Goal: Transaction & Acquisition: Obtain resource

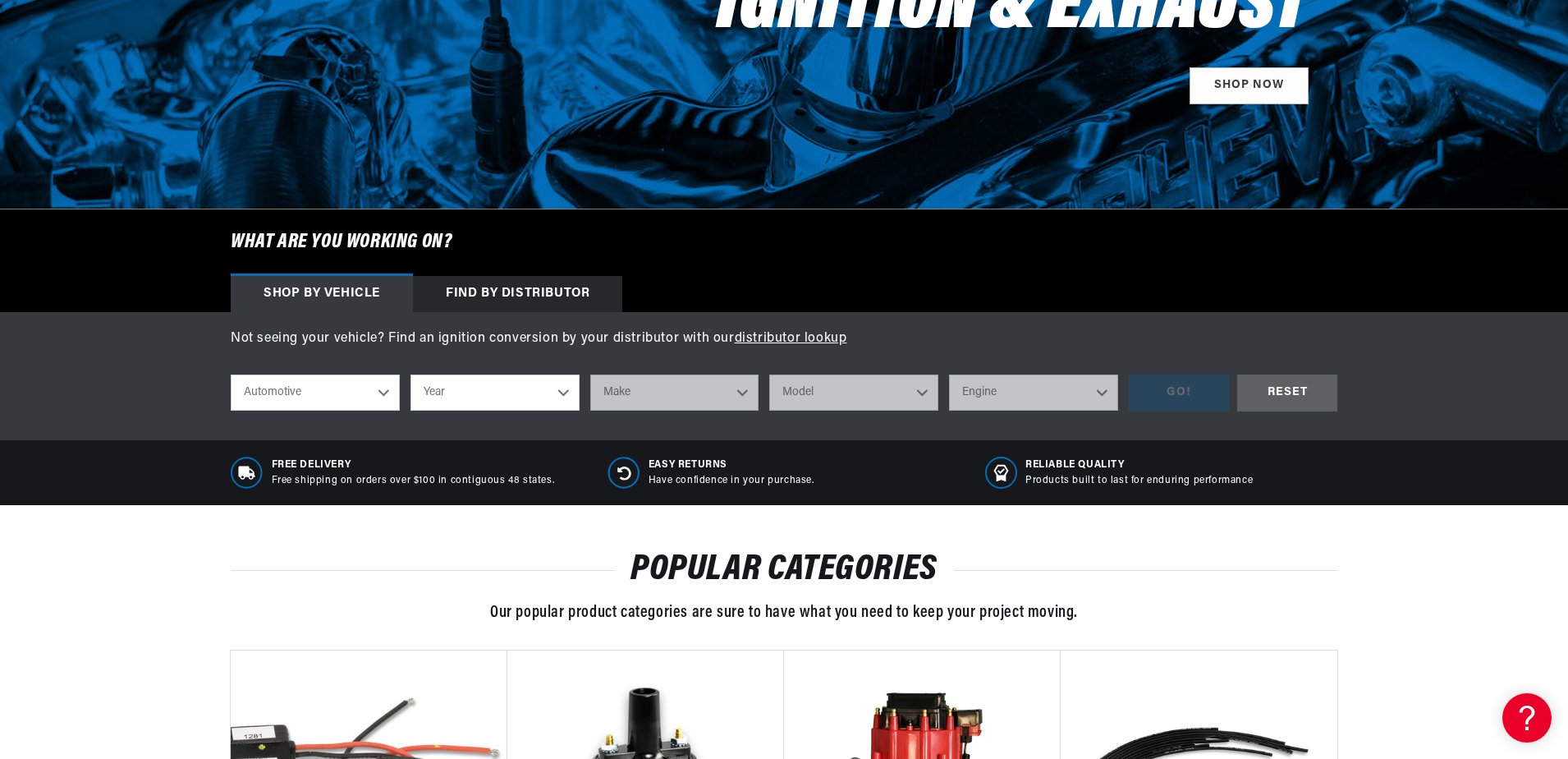
scroll to position [328, 0]
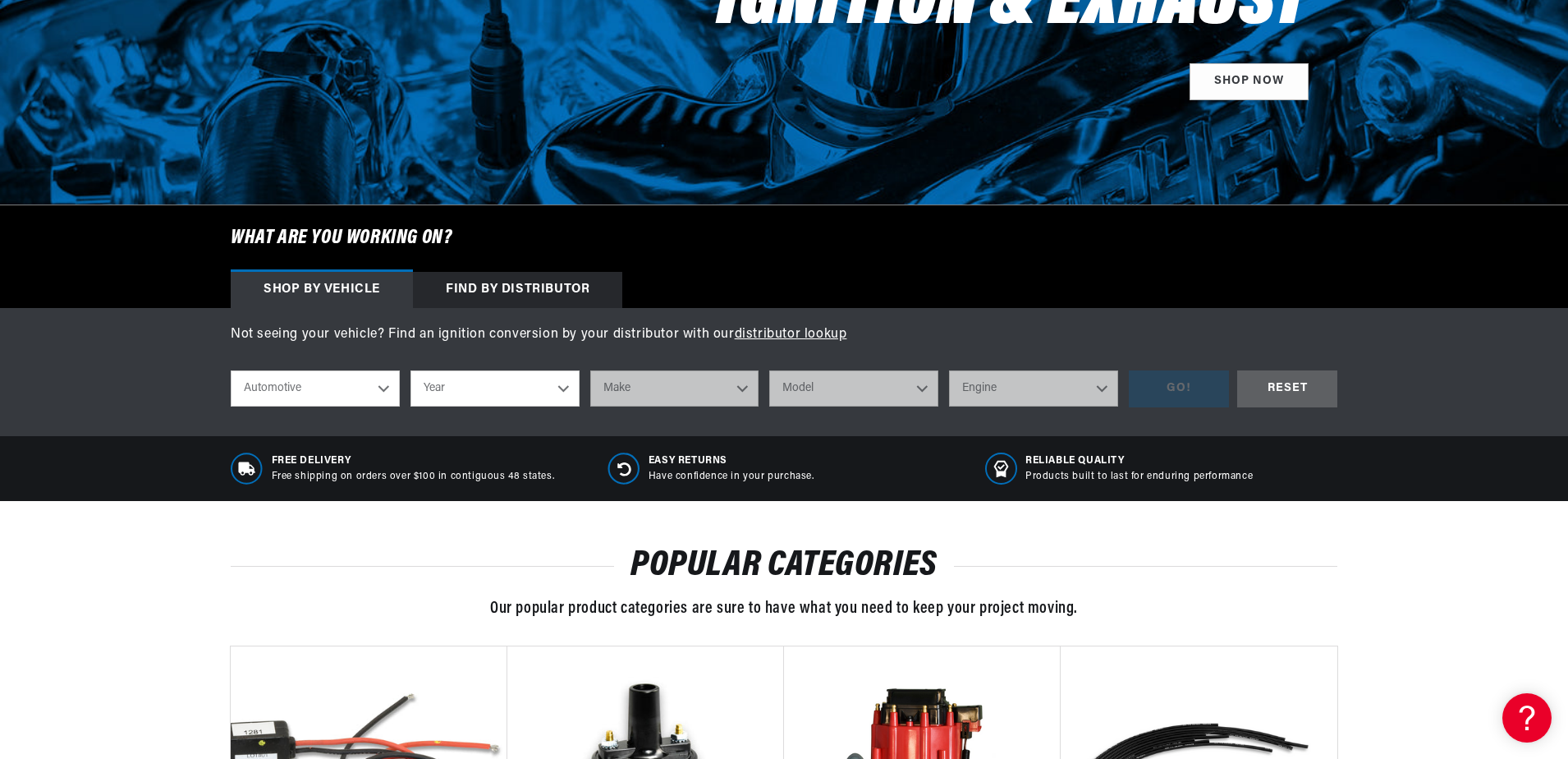
click at [383, 387] on select "Automotive Agricultural Industrial Marine Motorcycle" at bounding box center [315, 388] width 169 height 36
click at [381, 386] on select "Automotive Agricultural Industrial Marine Motorcycle" at bounding box center [315, 388] width 169 height 36
click at [456, 387] on select "Year [DATE] 2023 2022 2021 2020 2019 2018 2017 2016 2015 2014 2013 2012 2011 20…" at bounding box center [494, 388] width 169 height 36
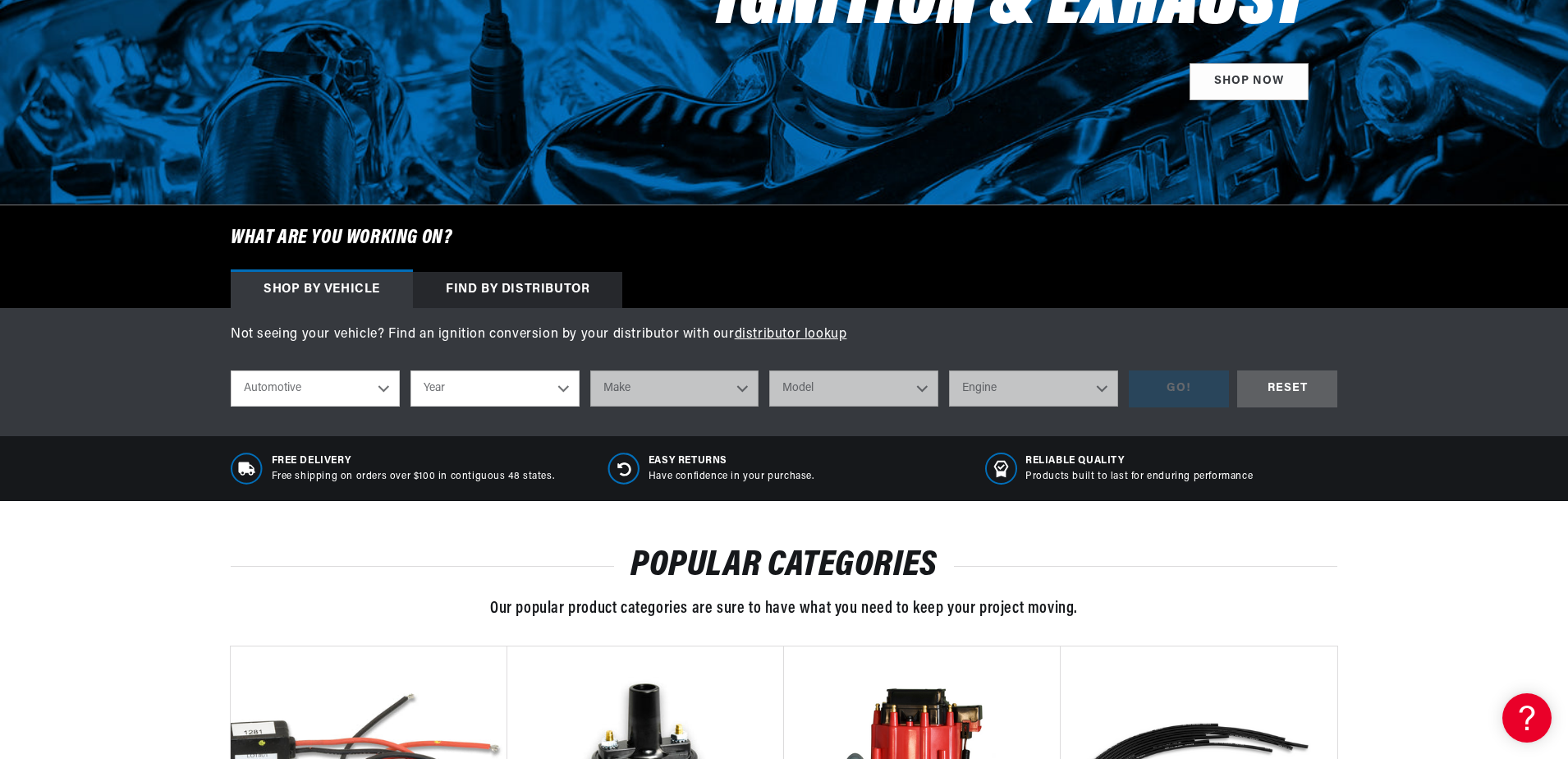
select select "1967"
click at [411, 371] on select "Year [DATE] 2023 2022 2021 2020 2019 2018 2017 2016 2015 2014 2013 2012 2011 20…" at bounding box center [494, 388] width 169 height 36
select select "1967"
click at [672, 389] on select "Make Alfa Romeo American Motors Aston [PERSON_NAME][GEOGRAPHIC_DATA] [PERSON_NA…" at bounding box center [674, 388] width 169 height 36
select select "Pontiac"
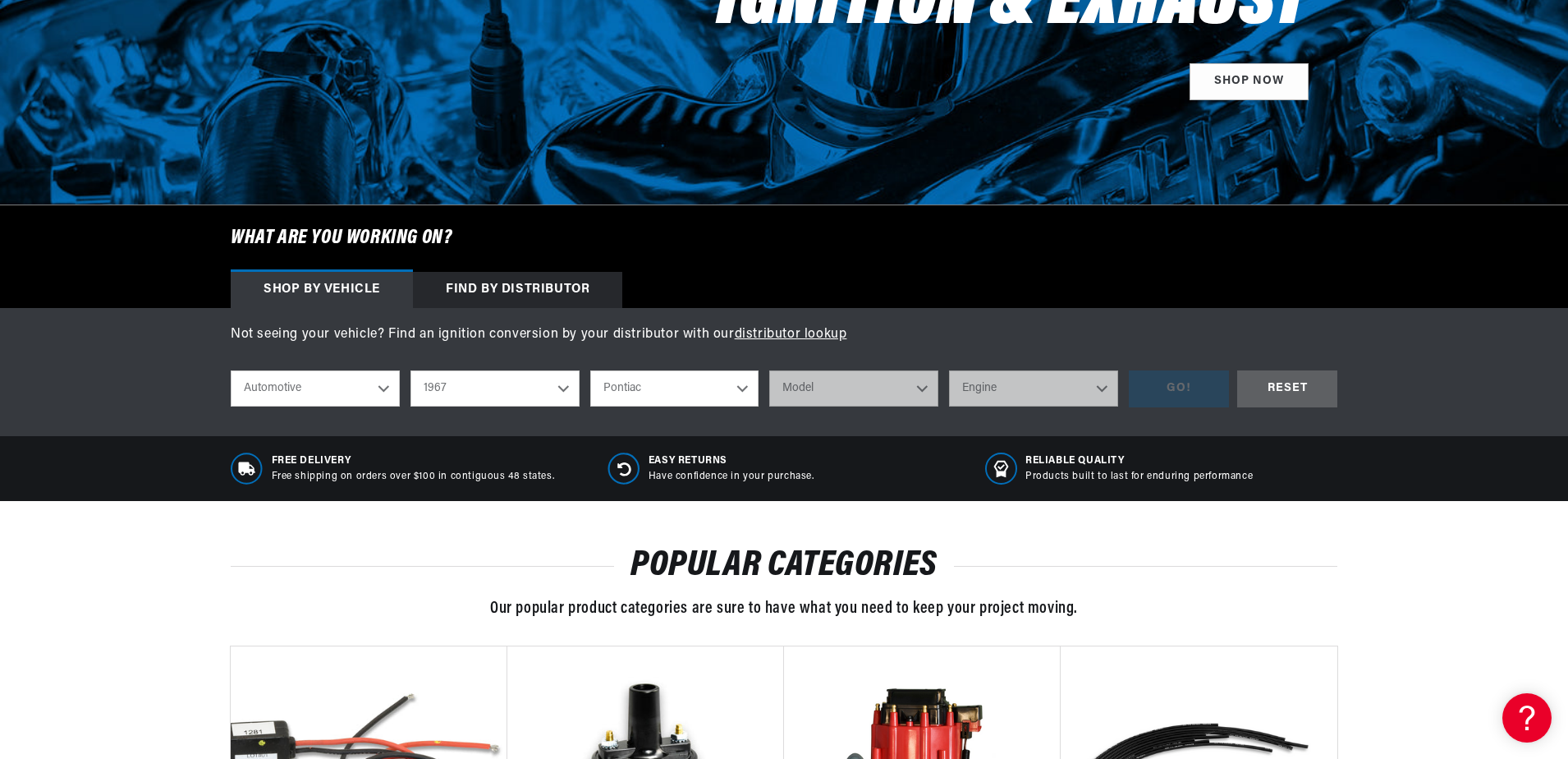
click at [590, 371] on select "Make Alfa Romeo American Motors Aston [PERSON_NAME][GEOGRAPHIC_DATA] [PERSON_NA…" at bounding box center [674, 388] width 169 height 36
select select "Pontiac"
click at [821, 382] on select "Model Acadian [GEOGRAPHIC_DATA] [GEOGRAPHIC_DATA] Catalina Executive Firebird G…" at bounding box center [853, 388] width 169 height 36
select select "GTO"
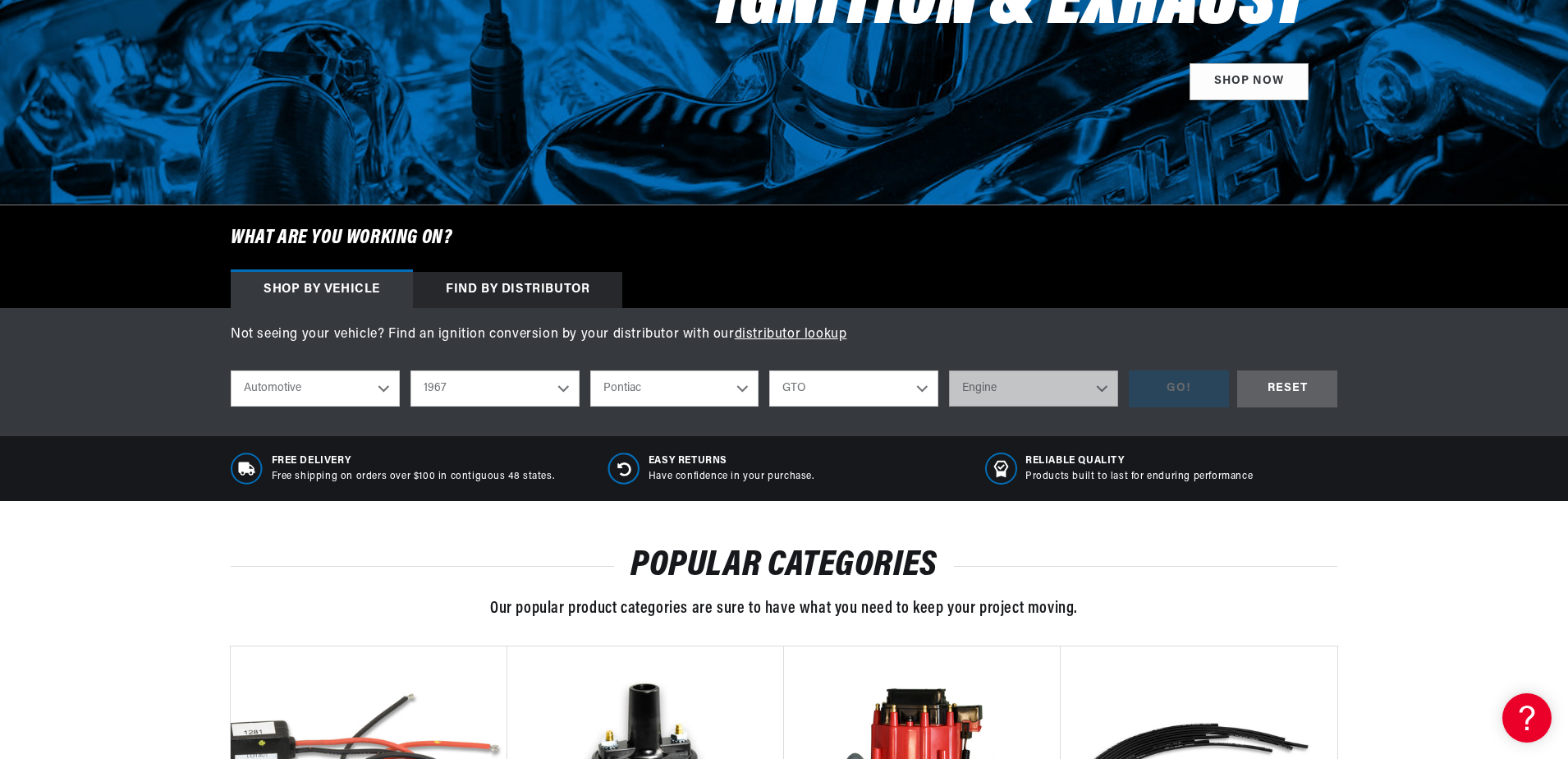
click at [769, 371] on select "Model Acadian [GEOGRAPHIC_DATA] [GEOGRAPHIC_DATA] Catalina Executive Firebird G…" at bounding box center [853, 388] width 169 height 36
select select "GTO"
click at [981, 386] on select "Engine 6.4L 7.5L 400cid / 6.6L" at bounding box center [1033, 388] width 169 height 36
select select "400cid-6.6L"
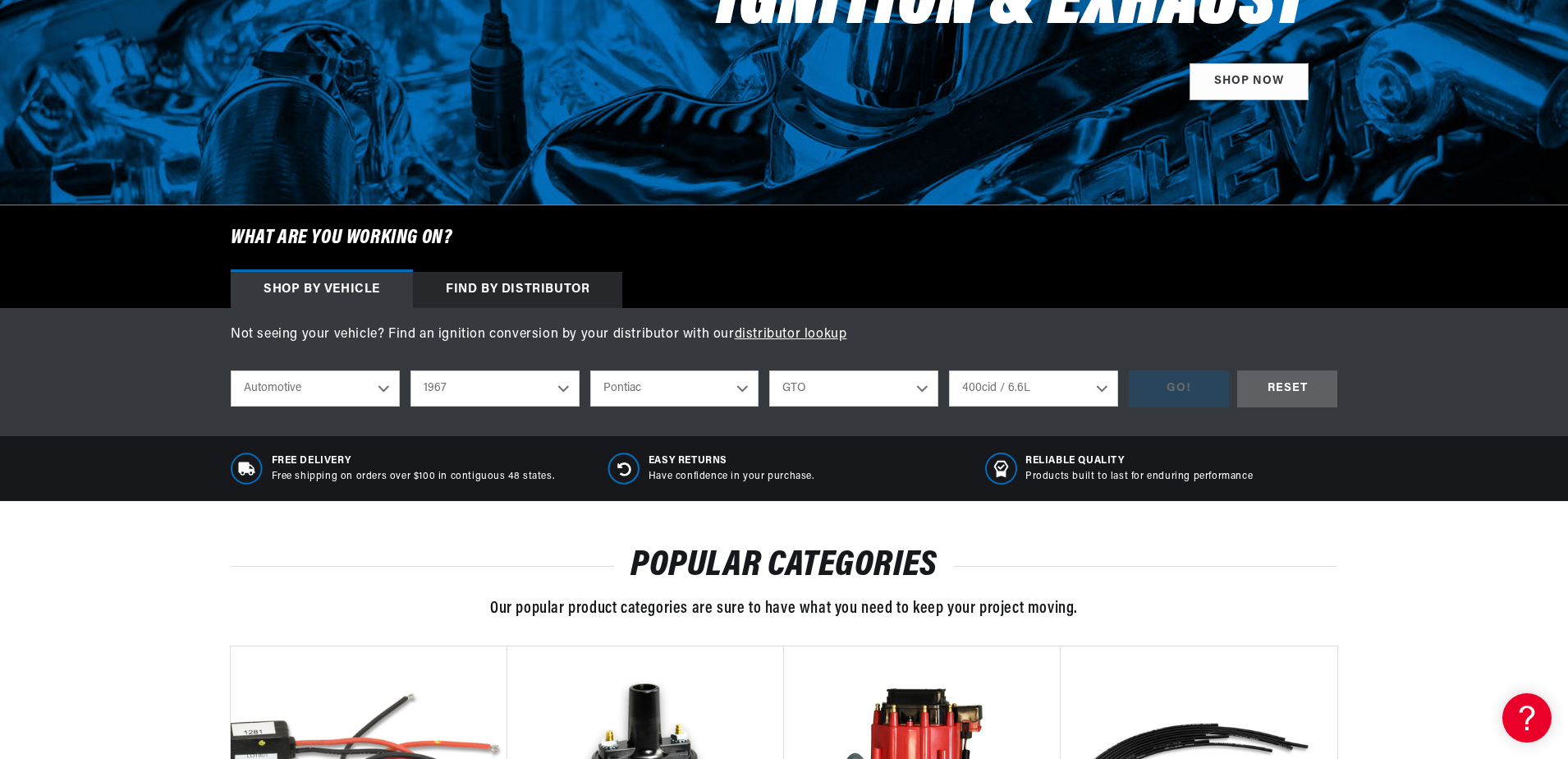
click at [949, 371] on select "Engine 6.4L 7.5L 400cid / 6.6L" at bounding box center [1033, 388] width 169 height 36
select select "400cid-6.6L"
click at [1170, 393] on div "GO!" at bounding box center [1179, 389] width 100 height 37
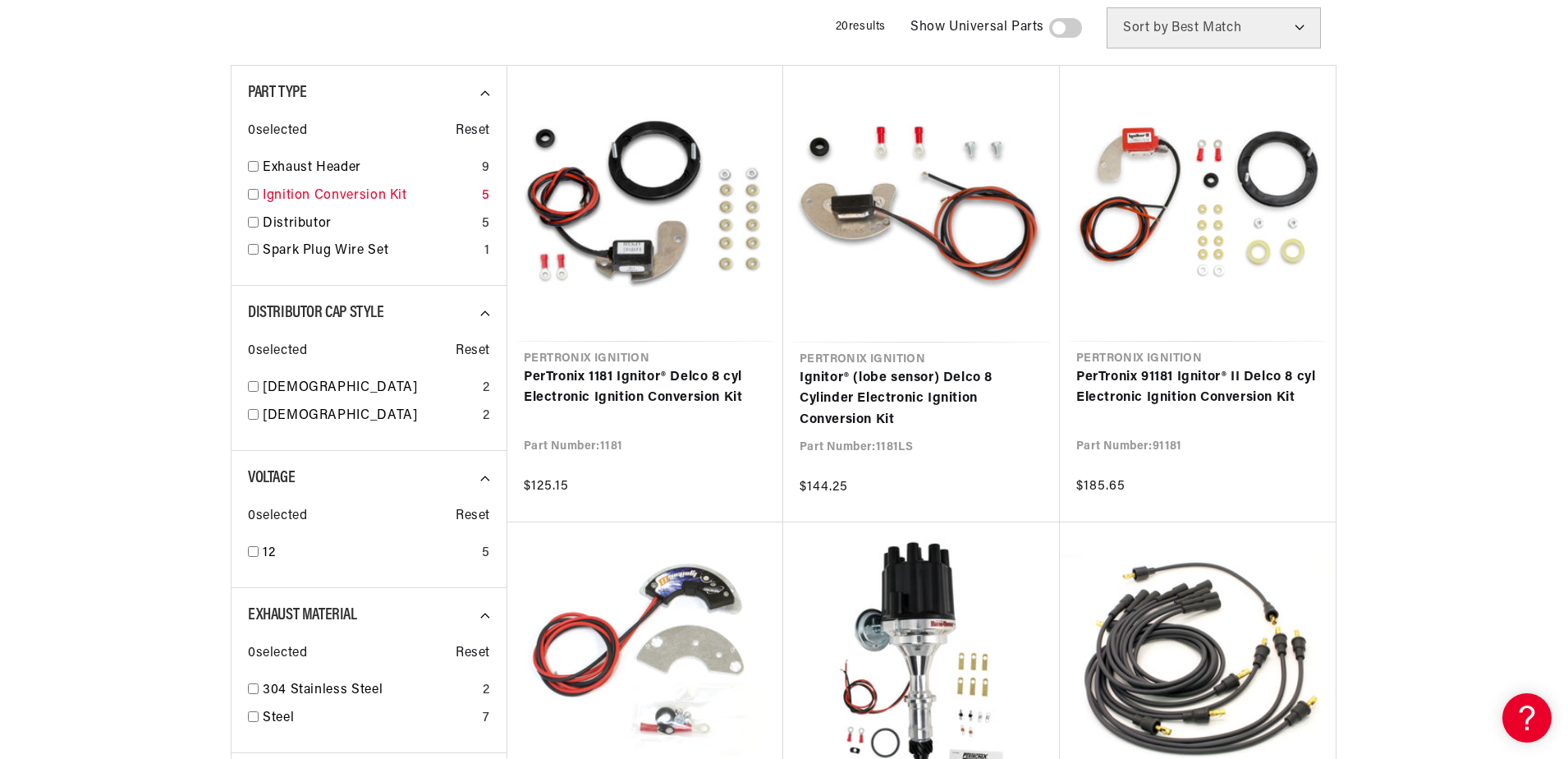
scroll to position [246, 0]
click at [253, 192] on input "checkbox" at bounding box center [253, 193] width 11 height 11
checkbox input "true"
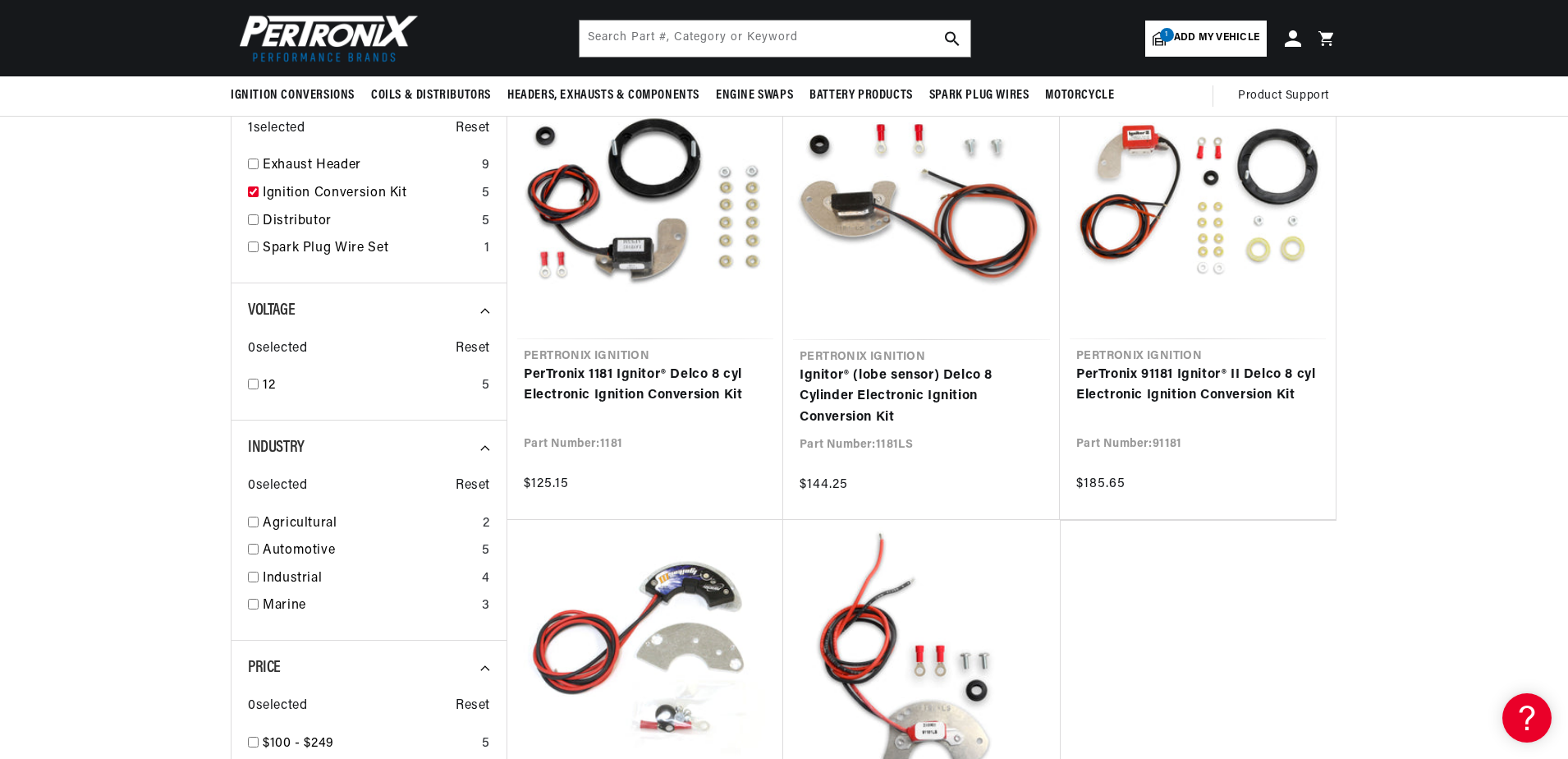
scroll to position [0, 497]
click at [254, 220] on input "checkbox" at bounding box center [253, 220] width 11 height 11
checkbox input "true"
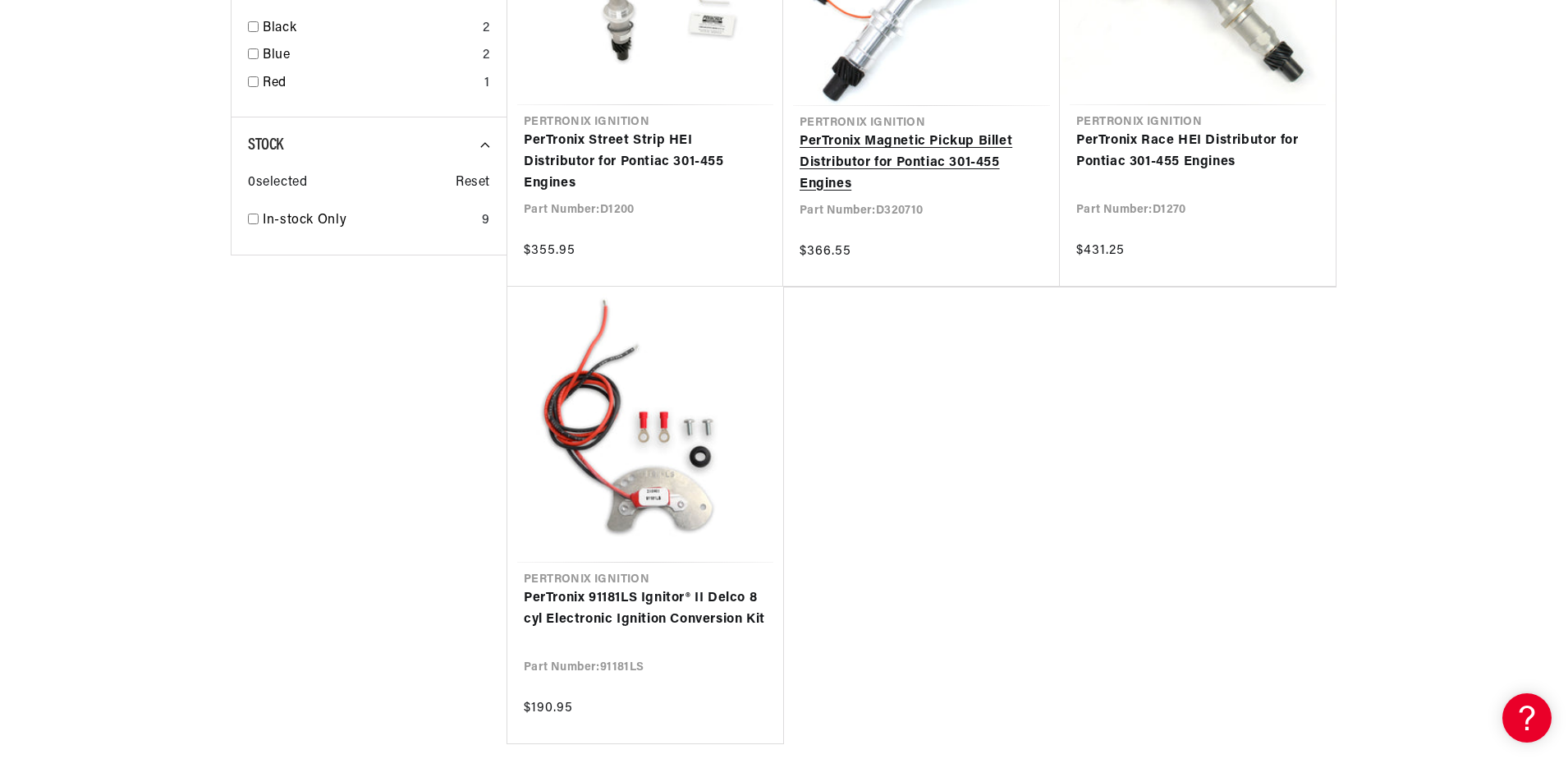
click at [863, 144] on link "PerTronix Magnetic Pickup Billet Distributor for Pontiac 301-455 Engines" at bounding box center [921, 163] width 244 height 63
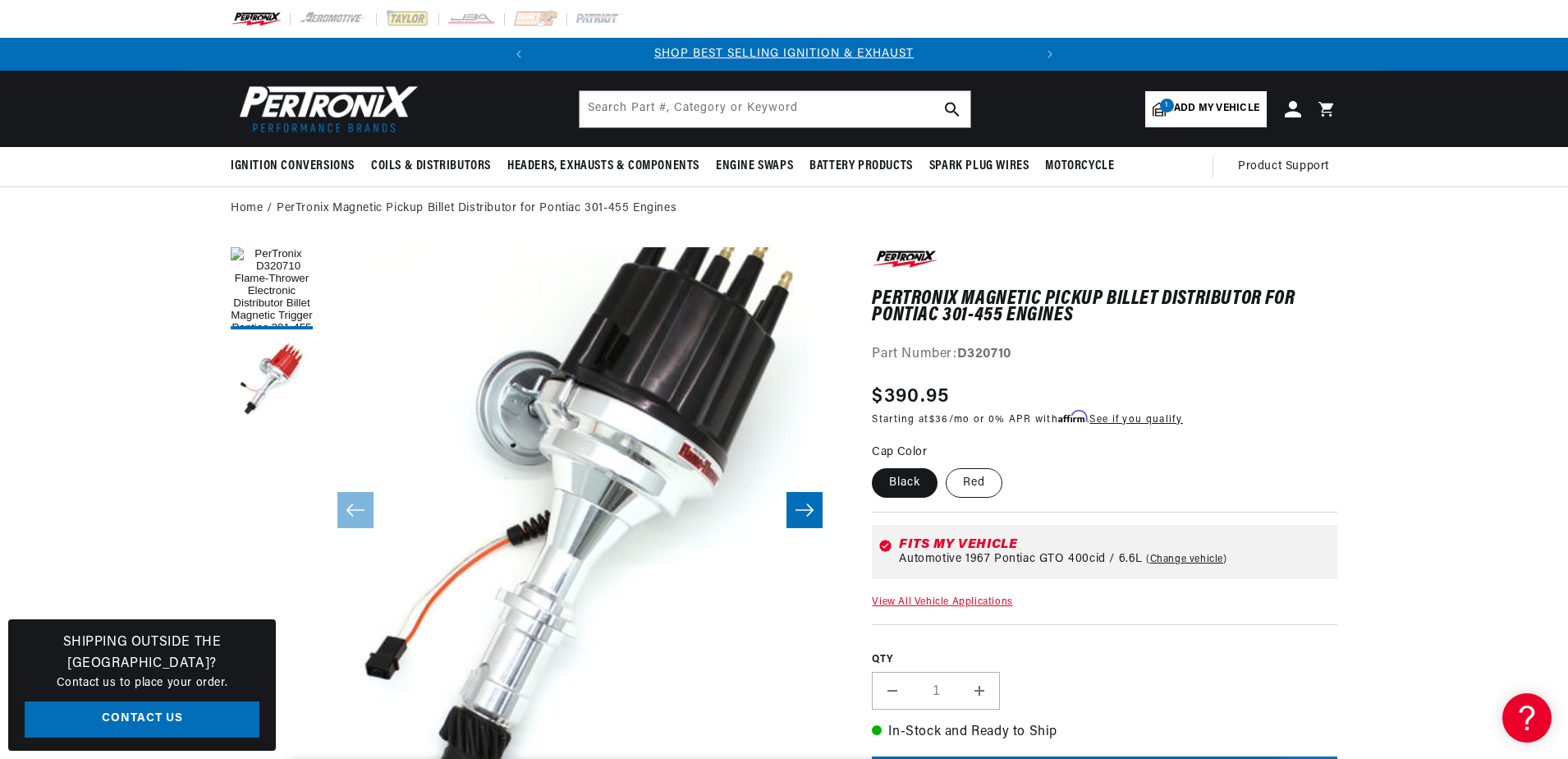
click at [963, 480] on label "Red" at bounding box center [974, 483] width 57 height 29
click at [947, 465] on input "Red" at bounding box center [946, 465] width 1 height 1
radio input "true"
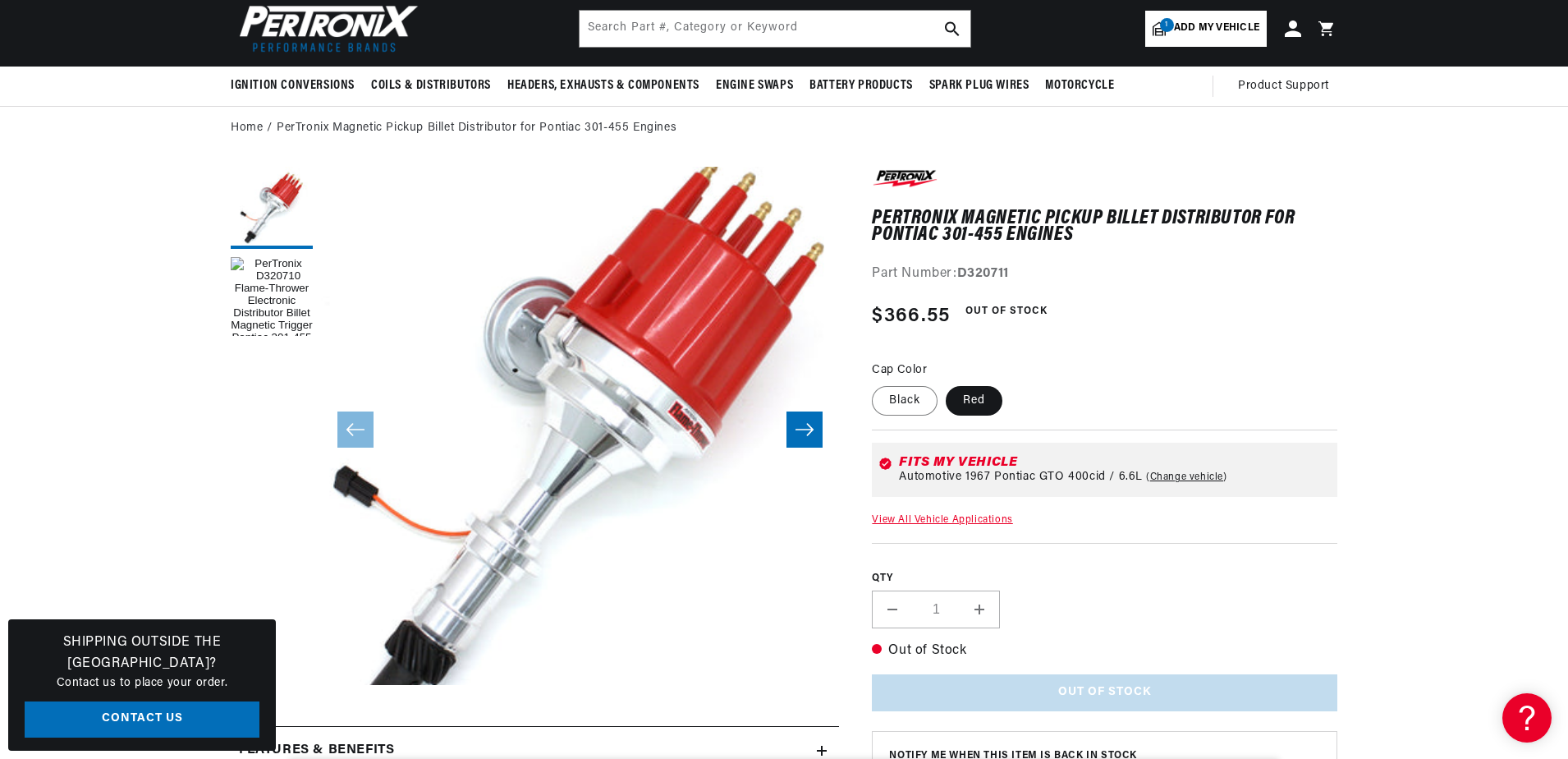
scroll to position [81, 0]
click at [276, 285] on button "Load image 1 in gallery view" at bounding box center [272, 298] width 82 height 82
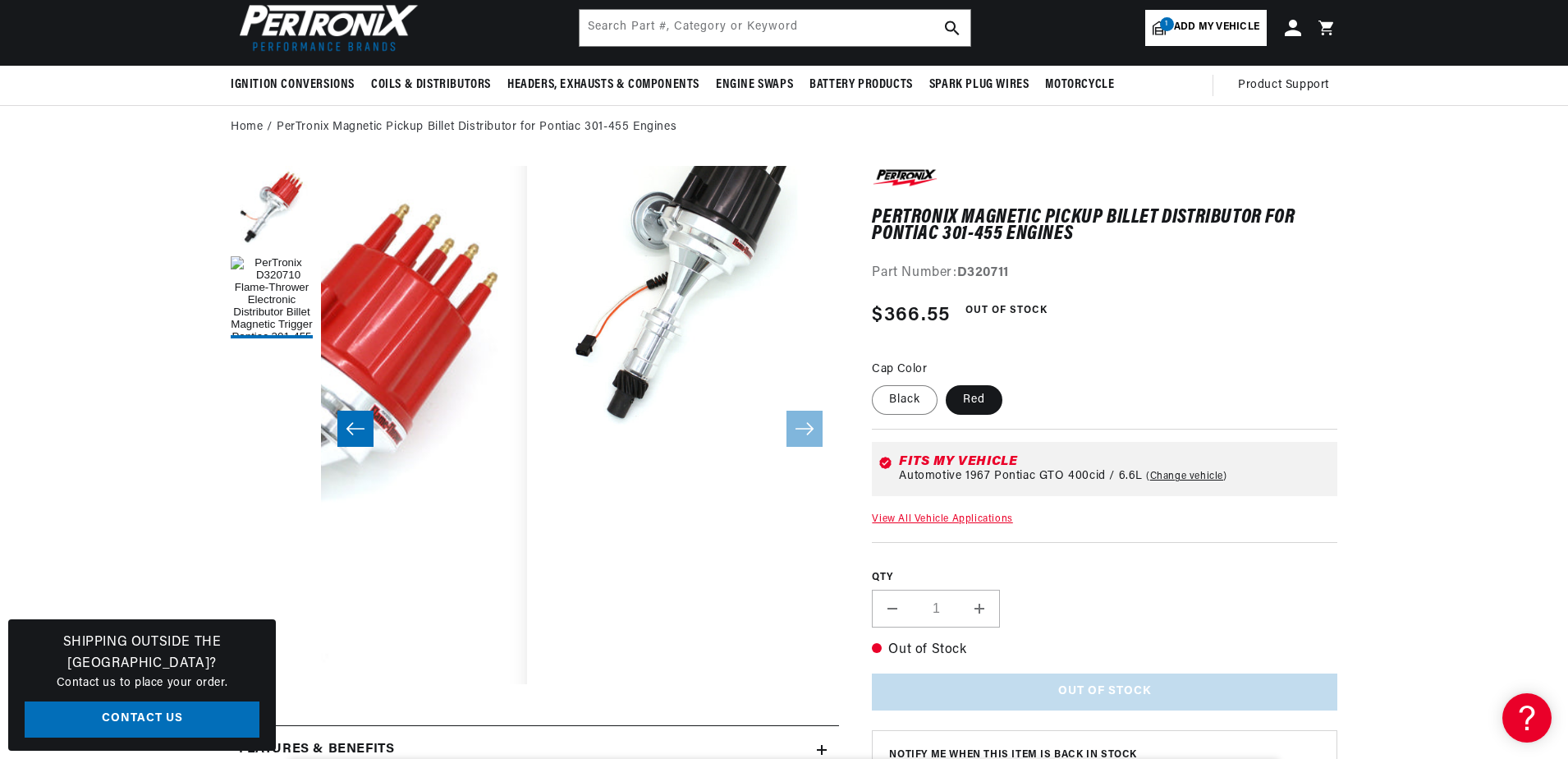
scroll to position [0, 0]
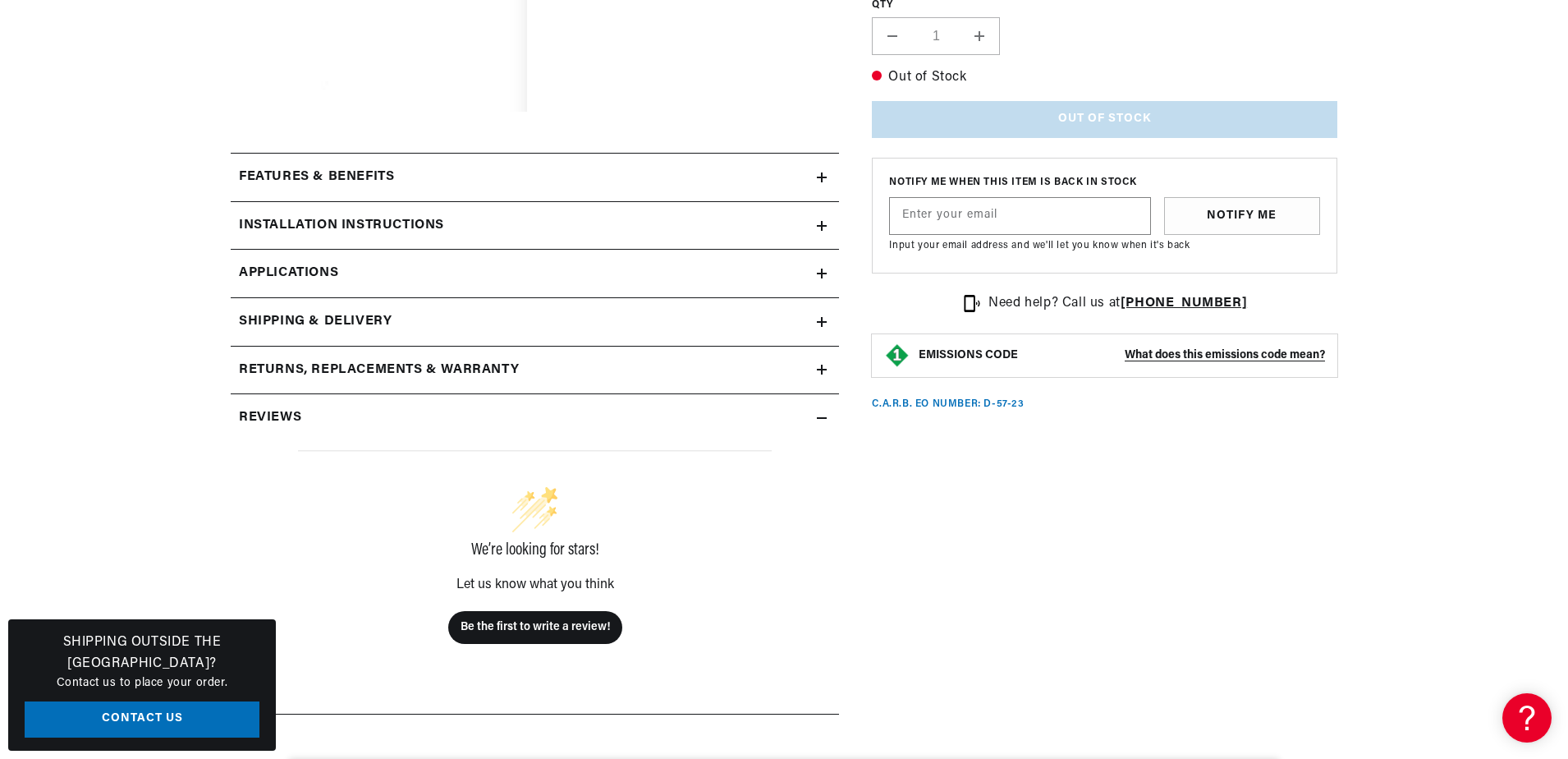
click at [310, 176] on h2 "Features & Benefits" at bounding box center [316, 178] width 155 height 21
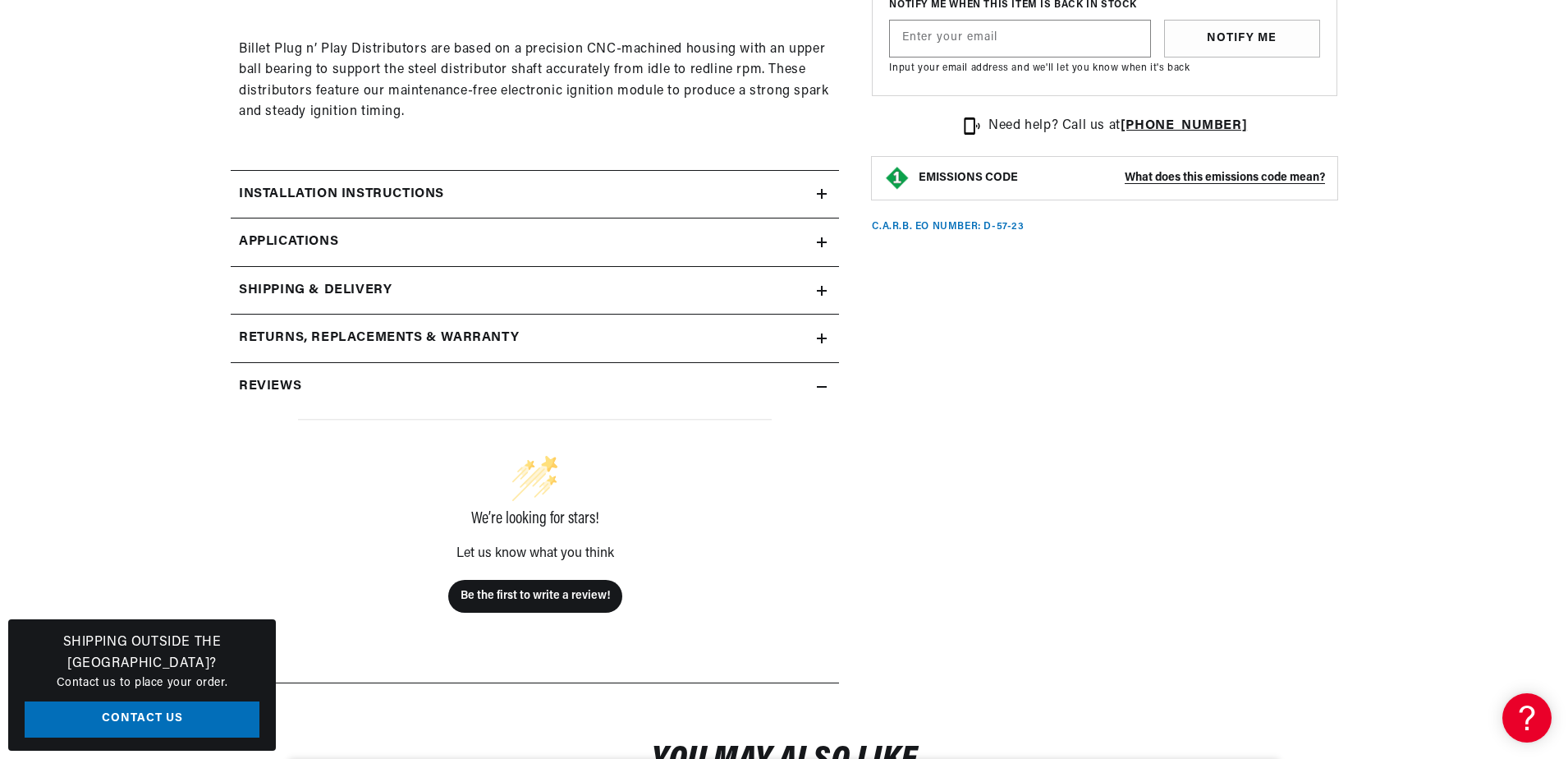
drag, startPoint x: 299, startPoint y: 236, endPoint x: 292, endPoint y: 232, distance: 8.1
click at [299, 236] on span "Applications" at bounding box center [289, 242] width 99 height 21
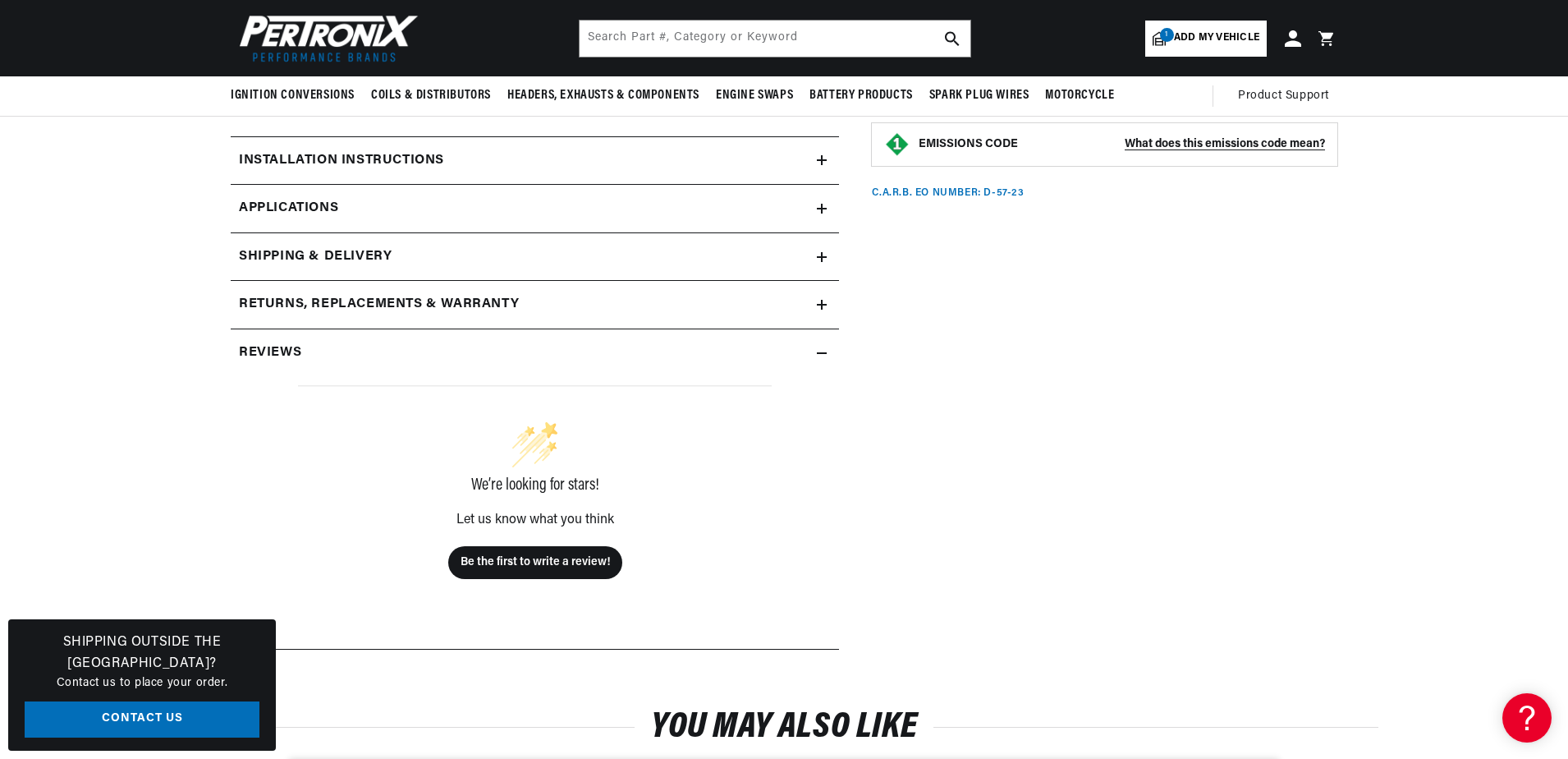
click at [298, 161] on h2 "Installation instructions" at bounding box center [341, 161] width 205 height 21
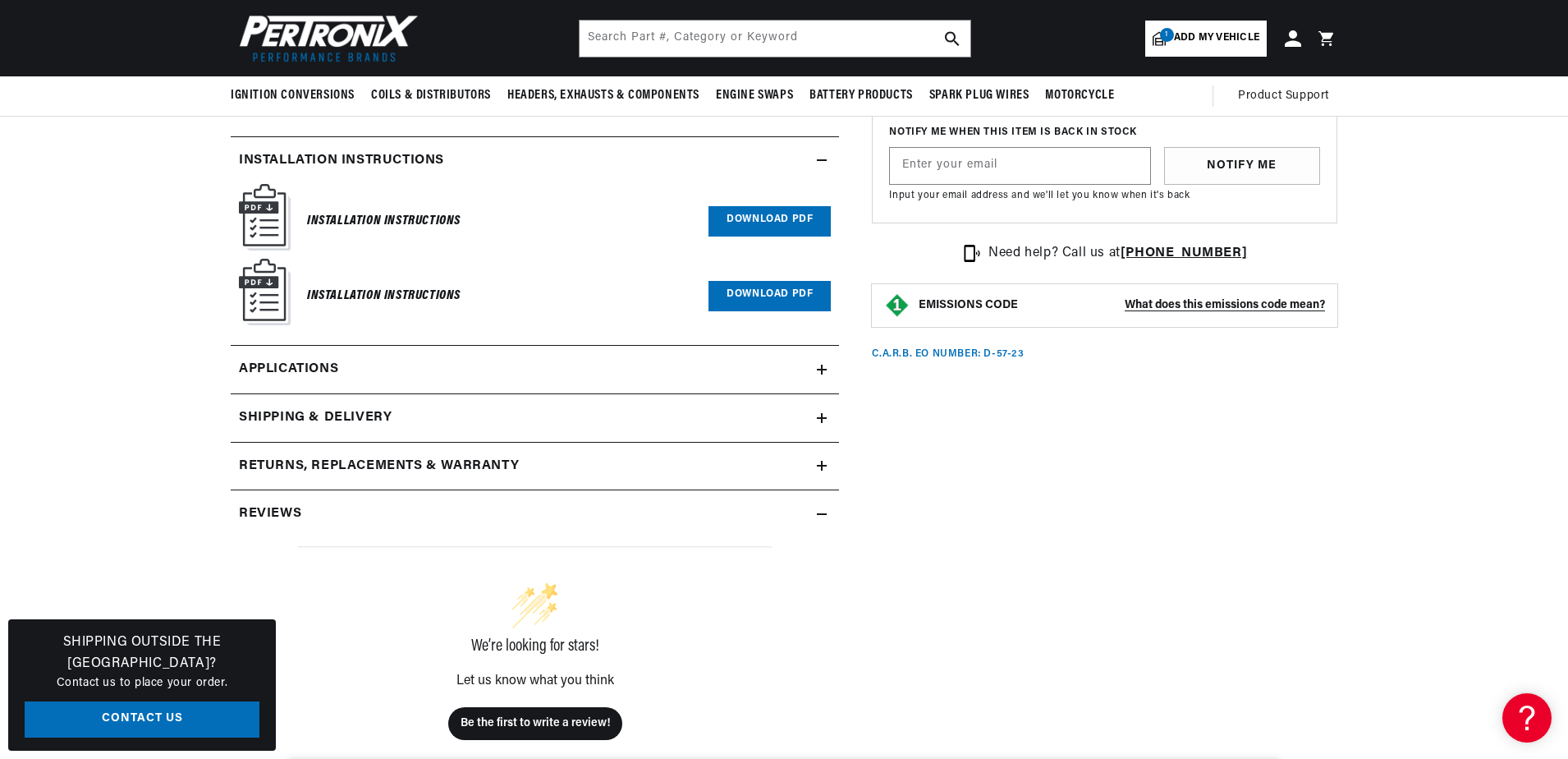
click at [751, 221] on link "Download PDF" at bounding box center [769, 220] width 122 height 30
